Goal: Check status: Check status

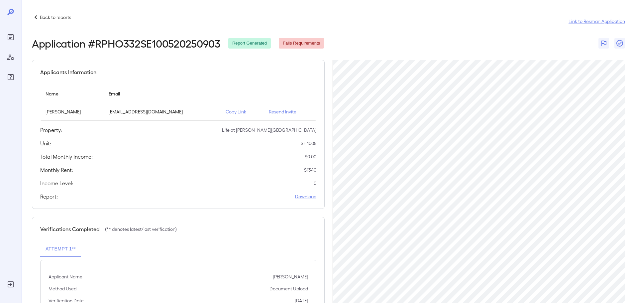
scroll to position [67, 0]
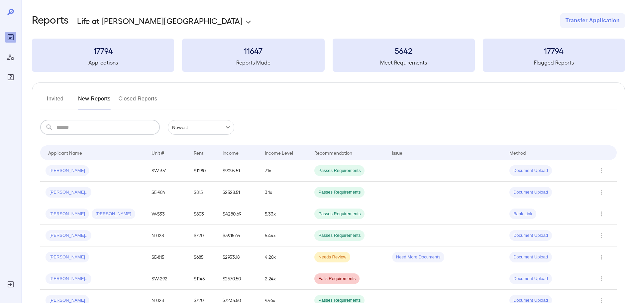
click at [91, 121] on input "text" at bounding box center [108, 127] width 103 height 15
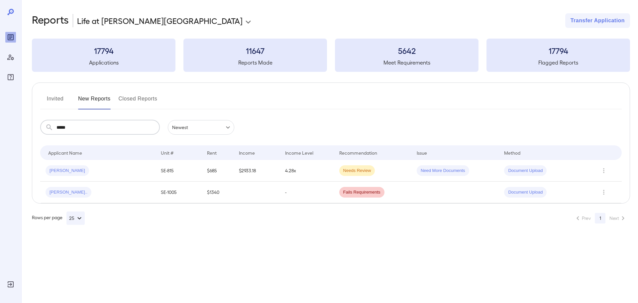
type input "*****"
click at [80, 195] on div "Donald N..." at bounding box center [98, 192] width 105 height 11
